Goal: Information Seeking & Learning: Find contact information

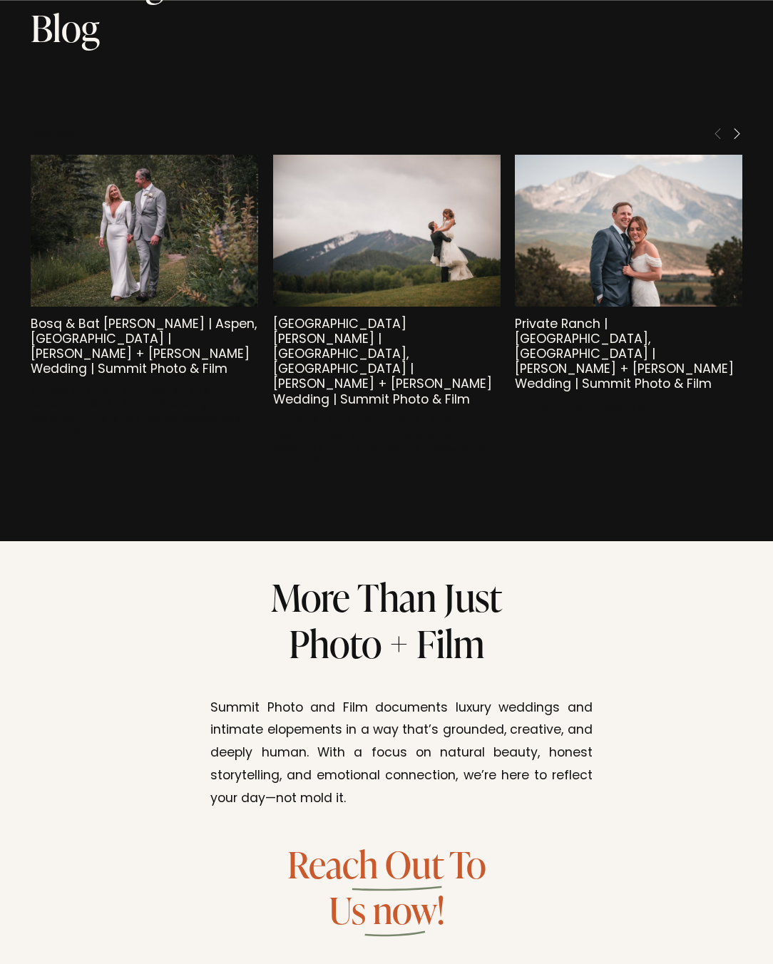
scroll to position [6800, 0]
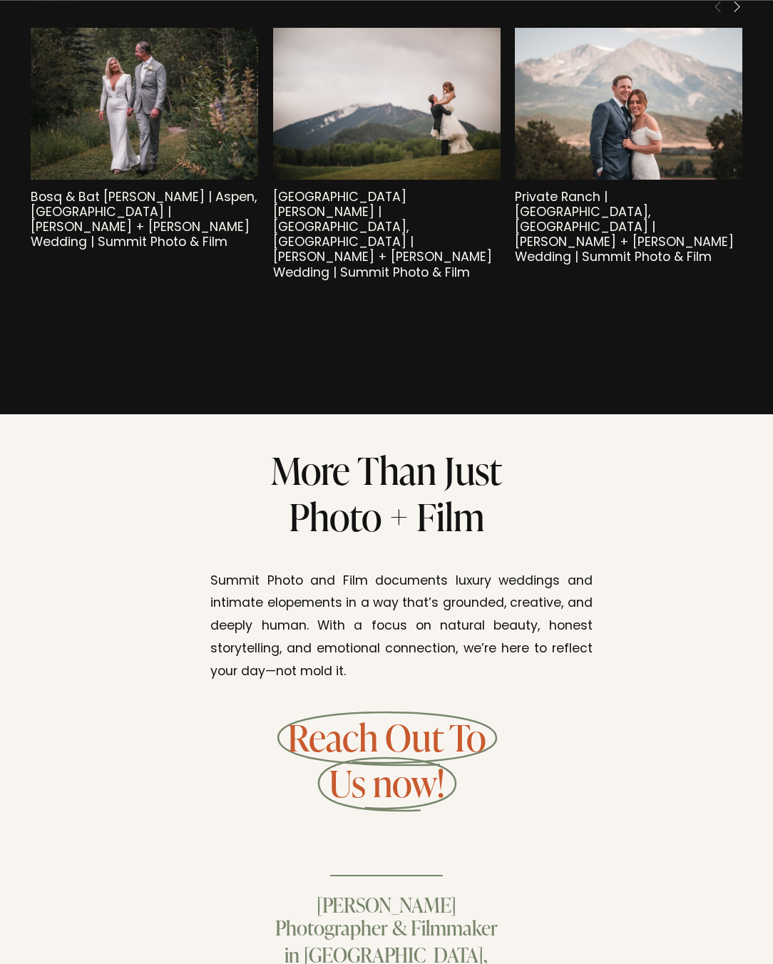
drag, startPoint x: 414, startPoint y: 855, endPoint x: 155, endPoint y: 853, distance: 258.8
copy h4 "[PERSON_NAME][EMAIL_ADDRESS][DOMAIN_NAME]"
drag, startPoint x: 427, startPoint y: 858, endPoint x: 501, endPoint y: 861, distance: 73.5
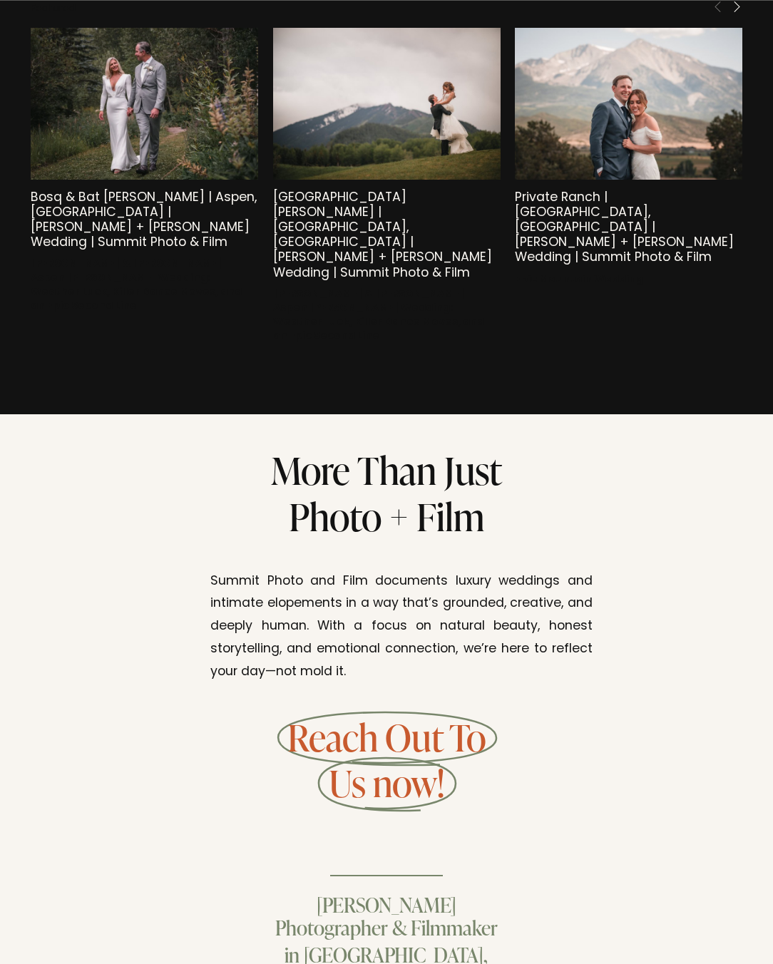
drag, startPoint x: 525, startPoint y: 858, endPoint x: 427, endPoint y: 853, distance: 98.6
copy h4 "425.802.4555"
